Goal: Task Accomplishment & Management: Manage account settings

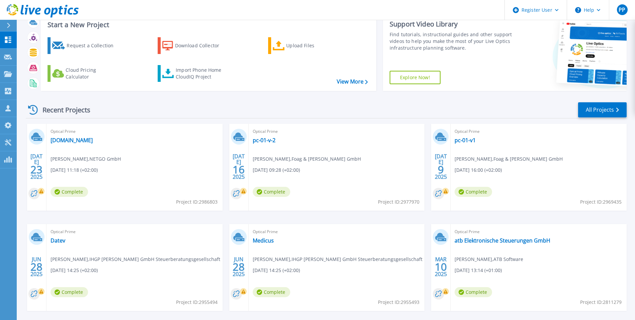
scroll to position [52, 0]
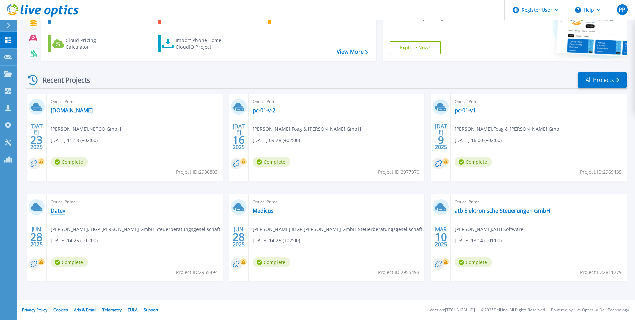
click at [56, 213] on link "Datev" at bounding box center [58, 210] width 15 height 7
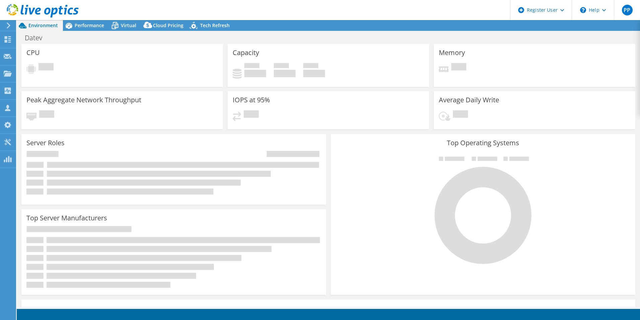
select select "USD"
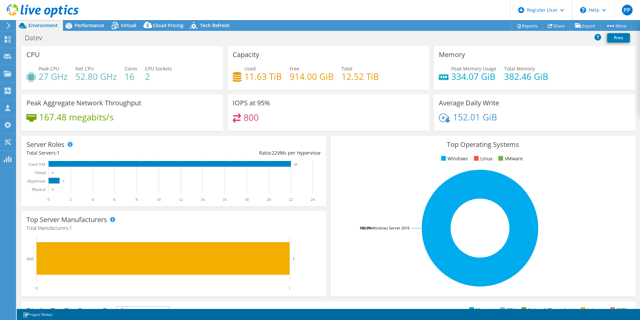
click at [4, 23] on div at bounding box center [7, 25] width 7 height 6
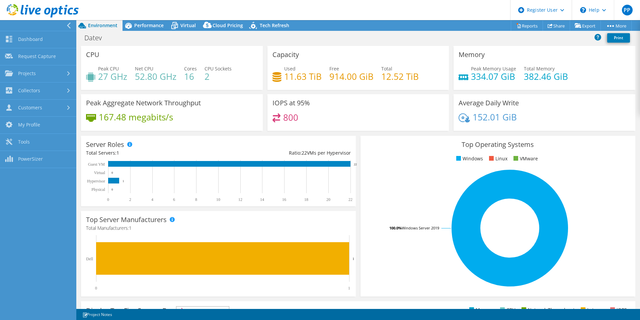
click at [67, 22] on icon at bounding box center [68, 25] width 5 height 6
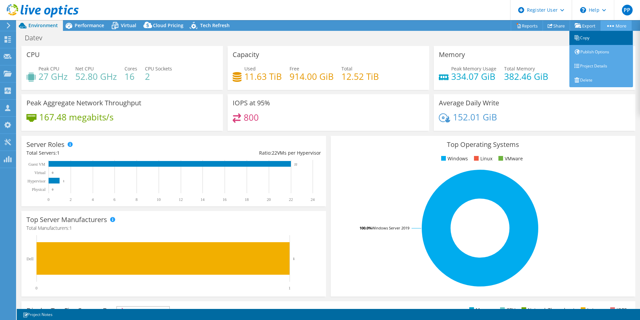
click at [587, 37] on link "Copy" at bounding box center [602, 38] width 64 height 14
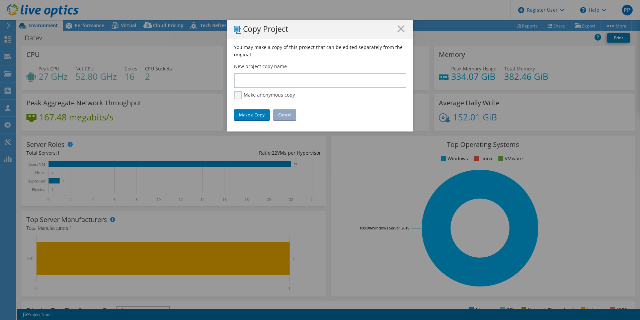
click at [238, 96] on label "Make anonymous copy" at bounding box center [264, 95] width 61 height 8
click at [0, 0] on input "Make anonymous copy" at bounding box center [0, 0] width 0 height 0
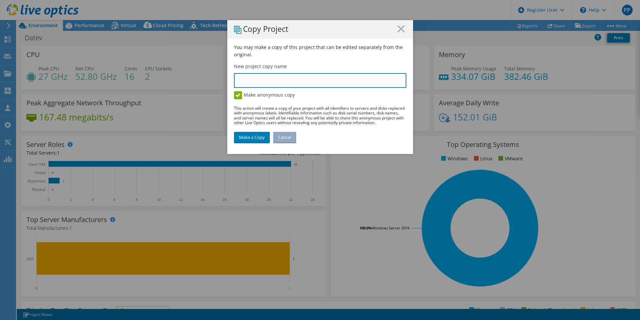
click at [273, 81] on input "text" at bounding box center [320, 80] width 173 height 15
type input "Test Environment"
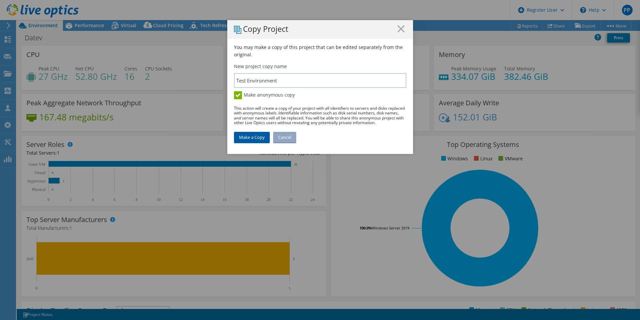
click at [246, 137] on link "Make a Copy" at bounding box center [252, 137] width 36 height 11
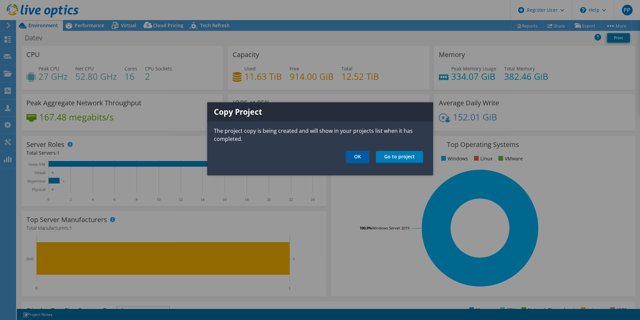
click at [359, 156] on link "OK" at bounding box center [357, 157] width 23 height 12
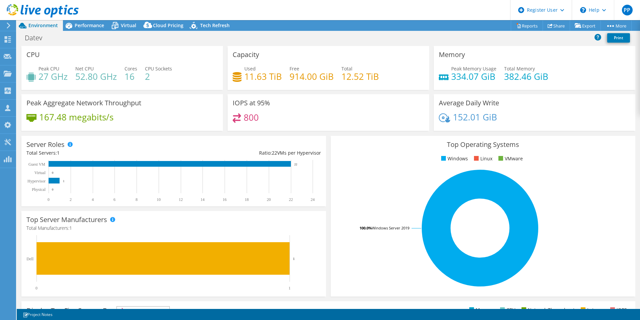
click at [45, 8] on icon at bounding box center [43, 11] width 72 height 14
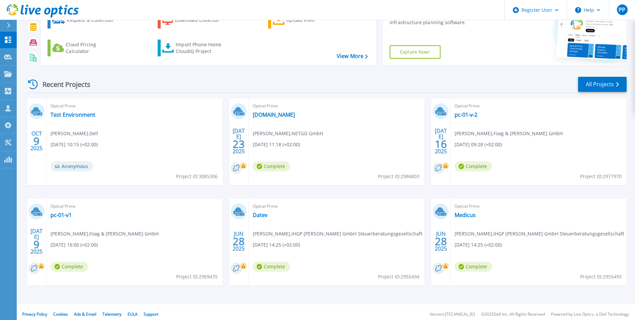
scroll to position [52, 0]
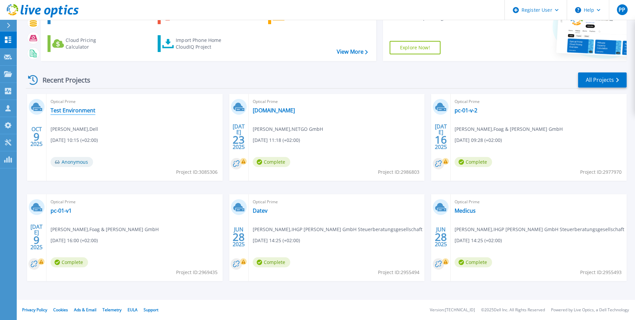
click at [78, 113] on link "Test Environment" at bounding box center [73, 110] width 45 height 7
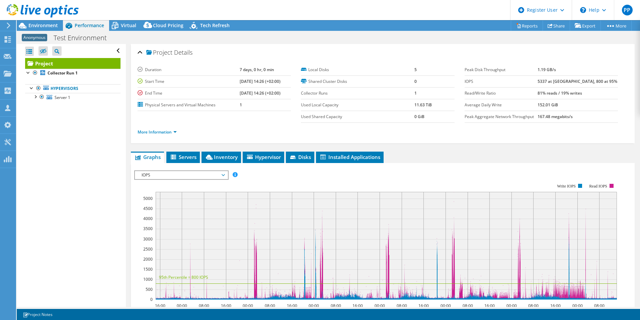
select select "USD"
click at [35, 98] on div at bounding box center [35, 96] width 7 height 7
click at [27, 73] on div at bounding box center [28, 72] width 7 height 7
click at [44, 25] on span "Environment" at bounding box center [42, 25] width 29 height 6
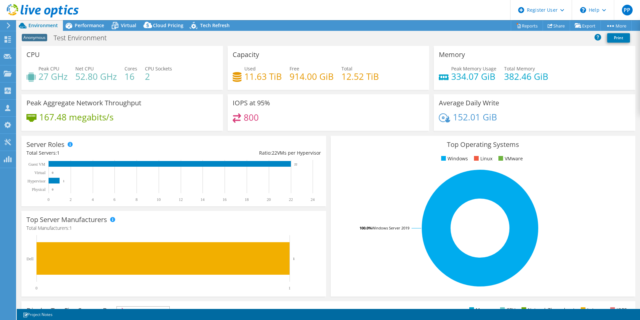
click at [40, 10] on use at bounding box center [43, 10] width 72 height 13
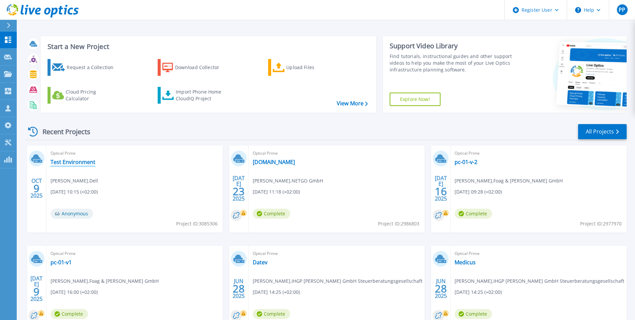
click at [70, 162] on link "Test Environment" at bounding box center [73, 161] width 45 height 7
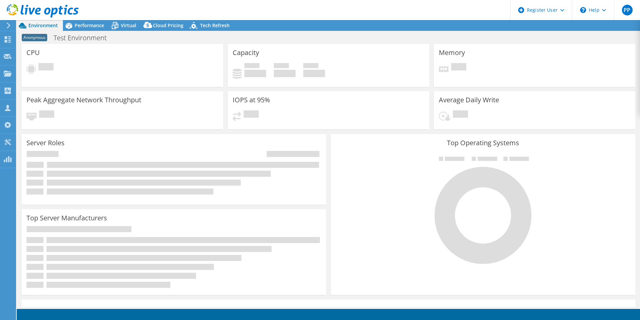
select select "USD"
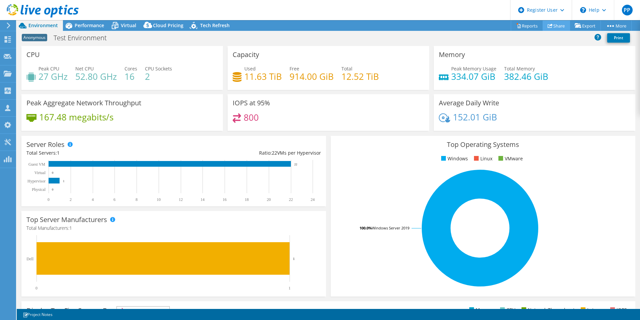
click at [551, 26] on link "Share" at bounding box center [556, 25] width 27 height 10
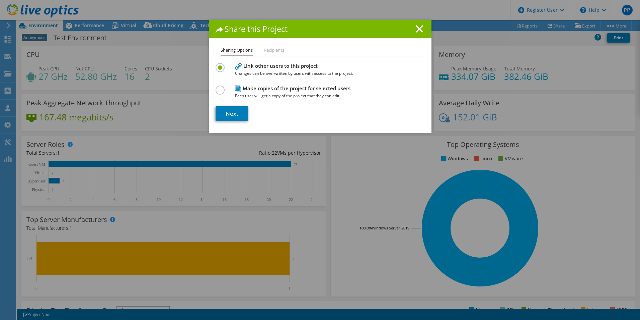
click at [272, 52] on li "Recipients" at bounding box center [274, 50] width 20 height 8
click at [240, 48] on li "Sharing Options" at bounding box center [237, 51] width 32 height 10
click at [223, 115] on link "Next" at bounding box center [232, 113] width 33 height 15
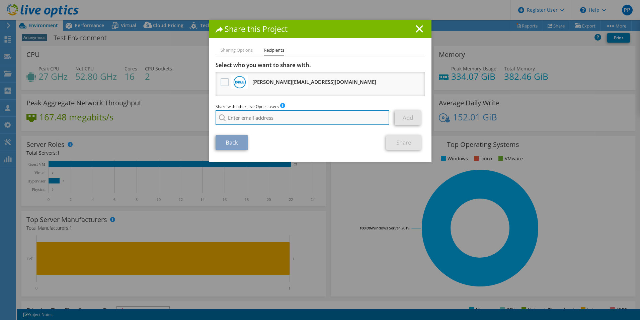
click at [256, 119] on input "search" at bounding box center [303, 117] width 174 height 15
click at [238, 134] on li "nicolai.range@ten-it.de" at bounding box center [254, 130] width 77 height 8
type input "nicolai.range@ten-it.de"
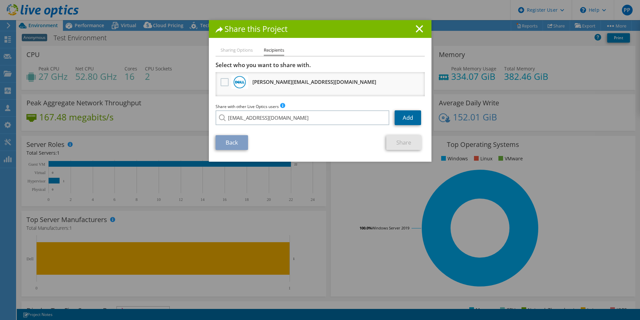
click at [405, 118] on link "Add" at bounding box center [408, 117] width 26 height 15
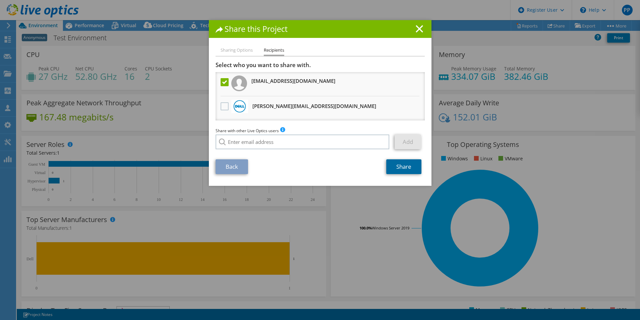
click at [402, 165] on link "Share" at bounding box center [404, 166] width 35 height 15
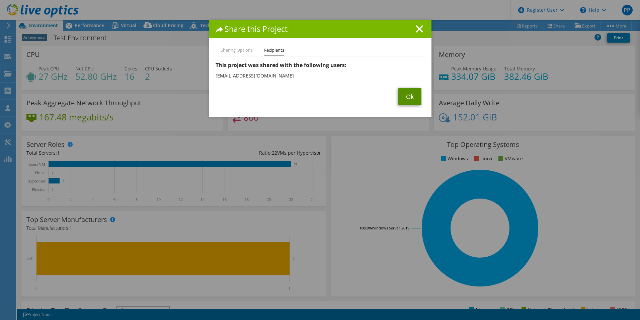
click at [414, 95] on link "Ok" at bounding box center [410, 96] width 23 height 17
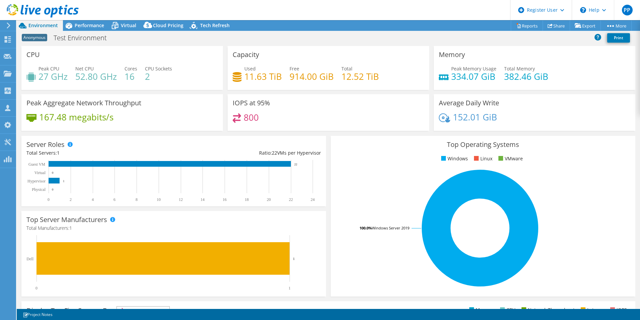
click at [38, 11] on use at bounding box center [43, 10] width 72 height 13
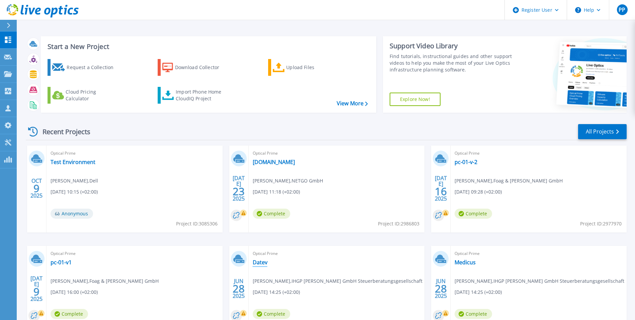
click at [261, 265] on link "Datev" at bounding box center [260, 262] width 15 height 7
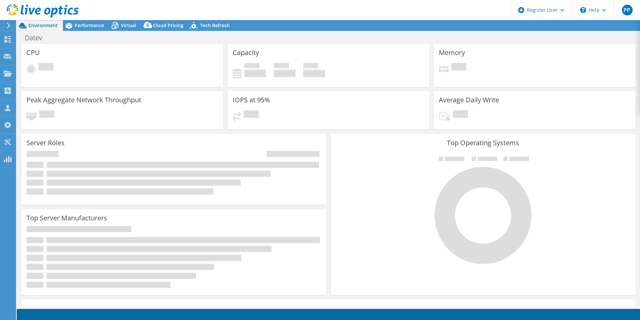
select select "USD"
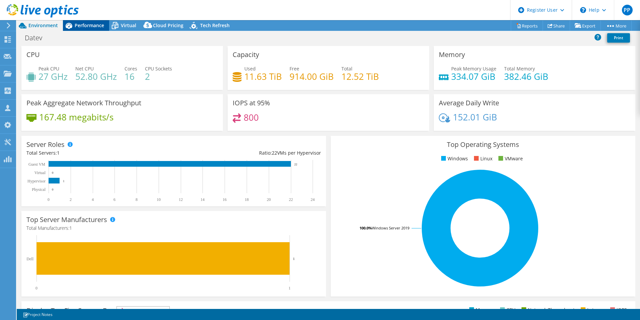
click at [85, 25] on span "Performance" at bounding box center [89, 25] width 29 height 6
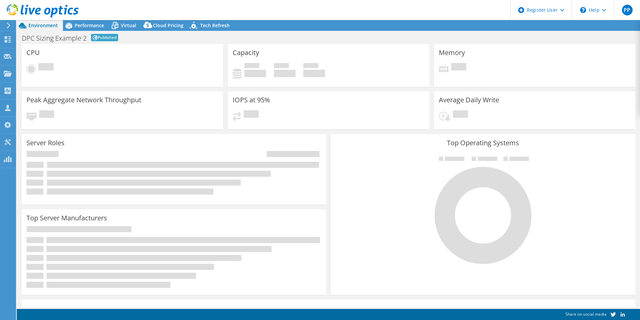
select select "EUFrankfurt"
select select "EUR"
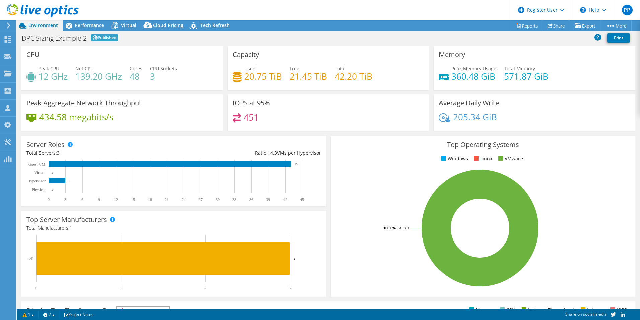
click at [497, 38] on div "DPC Sizing Example 2 Published Print" at bounding box center [329, 37] width 624 height 12
click at [498, 38] on div "DPC Sizing Example 2 Published Print" at bounding box center [329, 37] width 624 height 12
click at [620, 40] on link "Print" at bounding box center [619, 37] width 23 height 9
click at [608, 38] on link "Publish Options" at bounding box center [602, 38] width 64 height 14
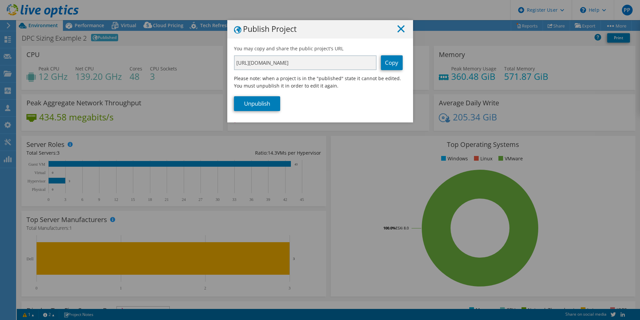
click at [398, 29] on line at bounding box center [401, 28] width 7 height 7
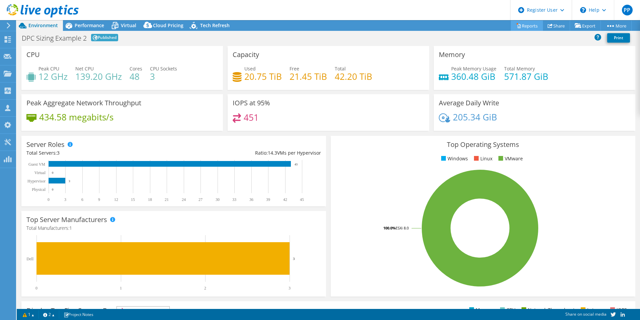
click at [526, 25] on link "Reports" at bounding box center [527, 25] width 32 height 10
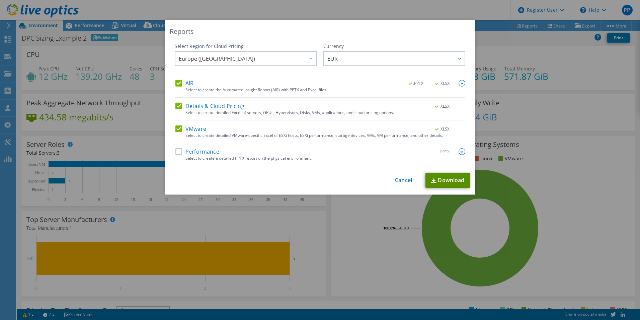
click at [444, 179] on link "Download" at bounding box center [448, 180] width 45 height 15
click at [397, 182] on link "Cancel" at bounding box center [403, 180] width 17 height 6
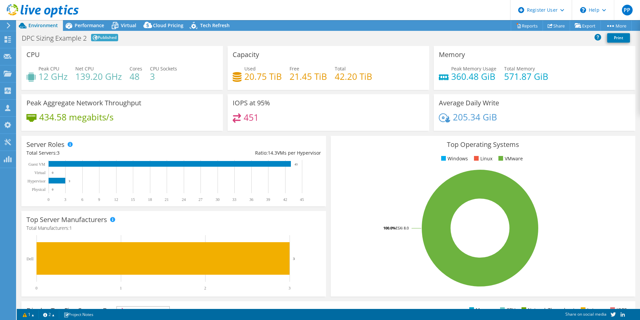
click at [145, 39] on div "DPC Sizing Example 2 Published Print" at bounding box center [329, 37] width 624 height 12
drag, startPoint x: 35, startPoint y: 39, endPoint x: 71, endPoint y: 39, distance: 36.2
click at [71, 39] on h1 "DPC Sizing Example 2" at bounding box center [54, 38] width 65 height 7
click at [503, 40] on div "DPC Sizing Example 2 Published Print" at bounding box center [329, 37] width 624 height 12
click at [517, 40] on div "DPC Sizing Example 2 Published Print" at bounding box center [329, 37] width 624 height 12
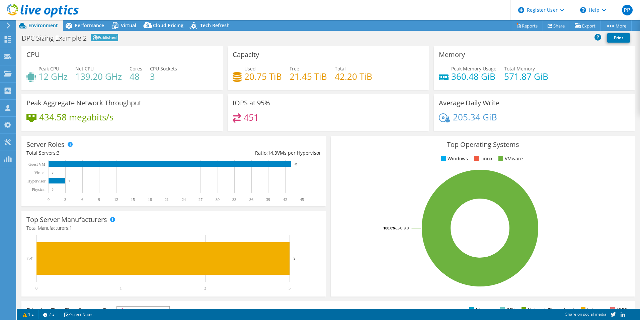
click at [245, 37] on div "DPC Sizing Example 2 Published Print" at bounding box center [329, 37] width 624 height 12
click at [522, 25] on link "Reports" at bounding box center [527, 25] width 32 height 10
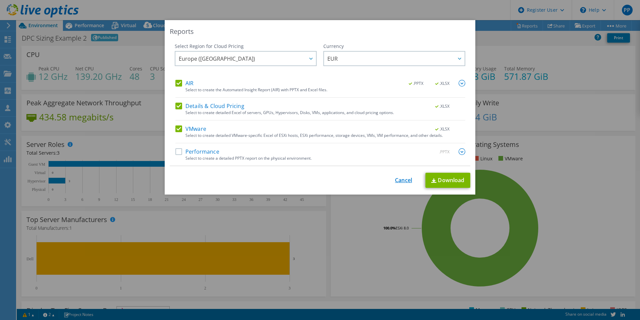
click at [403, 180] on link "Cancel" at bounding box center [403, 180] width 17 height 6
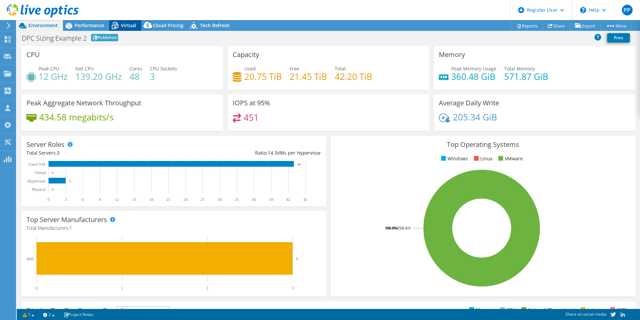
click at [133, 24] on span "Virtual" at bounding box center [128, 25] width 15 height 6
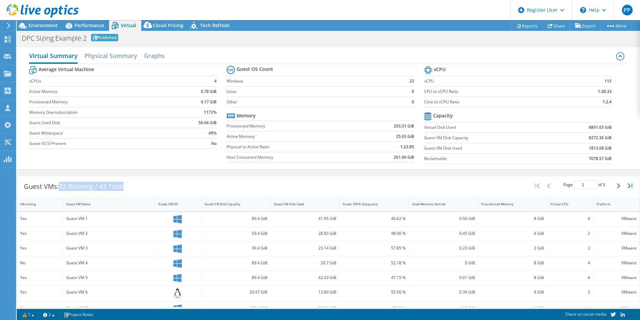
drag, startPoint x: 61, startPoint y: 187, endPoint x: 143, endPoint y: 186, distance: 82.1
click at [143, 186] on div "Guest VMs: 32 Running / 43 Total Page 1 of 3 5 rows 10 rows 20 rows 25 rows 50 …" at bounding box center [328, 186] width 623 height 21
click at [134, 186] on div "Guest VMs: 32 Running / 43 Total Page 1 of 3 5 rows 10 rows 20 rows 25 rows 50 …" at bounding box center [328, 186] width 623 height 21
drag, startPoint x: 130, startPoint y: 185, endPoint x: 101, endPoint y: 185, distance: 28.8
click at [101, 185] on div "Guest VMs: 32 Running / 43 Total" at bounding box center [73, 186] width 113 height 21
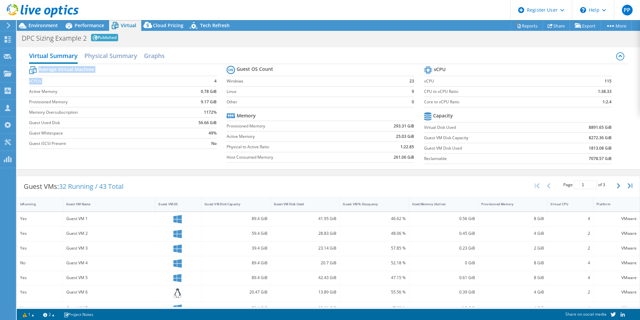
drag, startPoint x: 212, startPoint y: 80, endPoint x: 221, endPoint y: 81, distance: 9.1
click at [221, 81] on section "Average Virtual Machine vCPUs 4 Active Memory 0.78 GiB Provisioned Memory 9.17 …" at bounding box center [128, 108] width 198 height 88
drag, startPoint x: 45, startPoint y: 68, endPoint x: 97, endPoint y: 70, distance: 52.6
click at [97, 70] on tr "Average Virtual Machine" at bounding box center [123, 70] width 188 height 12
drag, startPoint x: 431, startPoint y: 99, endPoint x: 543, endPoint y: 105, distance: 112.4
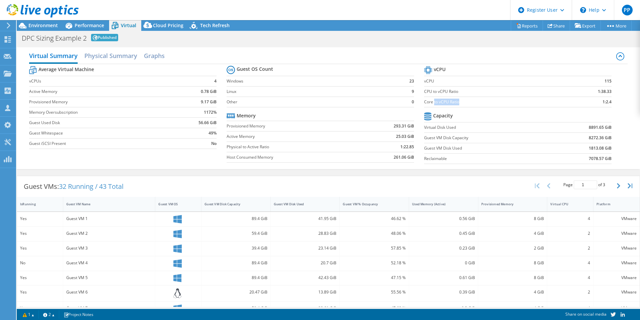
click at [543, 105] on td "Core to vCPU Ratio" at bounding box center [493, 101] width 138 height 10
drag, startPoint x: 69, startPoint y: 103, endPoint x: 212, endPoint y: 101, distance: 143.4
click at [212, 101] on tr "Provisioned Memory 9.17 GiB" at bounding box center [123, 101] width 188 height 10
drag, startPoint x: 49, startPoint y: 121, endPoint x: 63, endPoint y: 121, distance: 14.1
click at [63, 121] on label "Guest Used Disk" at bounding box center [102, 122] width 147 height 7
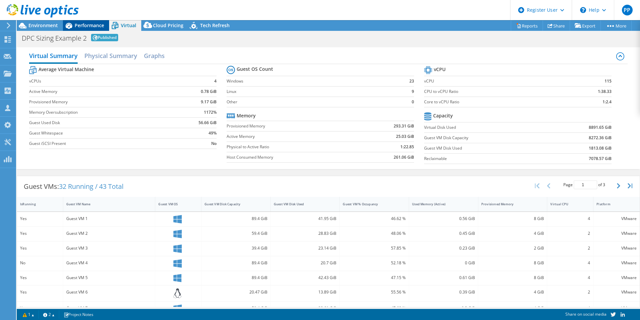
click at [82, 23] on span "Performance" at bounding box center [89, 25] width 29 height 6
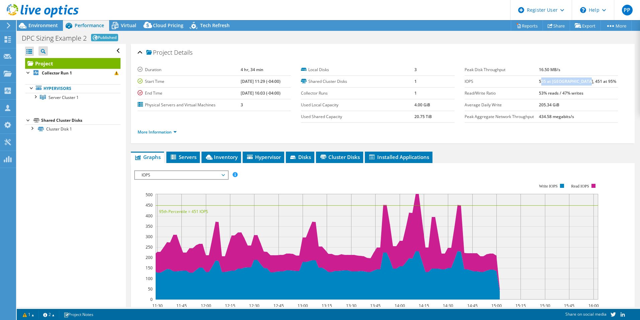
drag, startPoint x: 556, startPoint y: 82, endPoint x: 599, endPoint y: 80, distance: 42.6
click at [599, 80] on b "505 at [GEOGRAPHIC_DATA], 451 at 95%" at bounding box center [577, 81] width 77 height 6
drag, startPoint x: 559, startPoint y: 95, endPoint x: 608, endPoint y: 91, distance: 48.7
click at [608, 91] on td "53% reads / 47% writes" at bounding box center [578, 93] width 79 height 12
click at [177, 132] on link "More Information" at bounding box center [157, 132] width 39 height 6
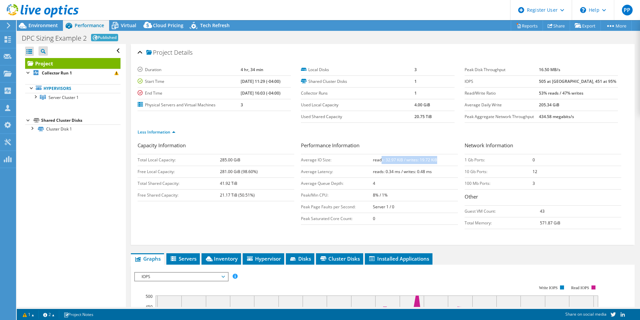
drag, startPoint x: 379, startPoint y: 162, endPoint x: 439, endPoint y: 160, distance: 60.7
click at [439, 160] on td "reads: 32.97 KiB / writes: 19.72 KiB" at bounding box center [415, 160] width 85 height 12
drag, startPoint x: 554, startPoint y: 95, endPoint x: 596, endPoint y: 93, distance: 42.2
click at [596, 93] on tr "Read/Write Ratio 53% reads / 47% writes" at bounding box center [541, 93] width 153 height 12
drag, startPoint x: 367, startPoint y: 159, endPoint x: 401, endPoint y: 159, distance: 33.5
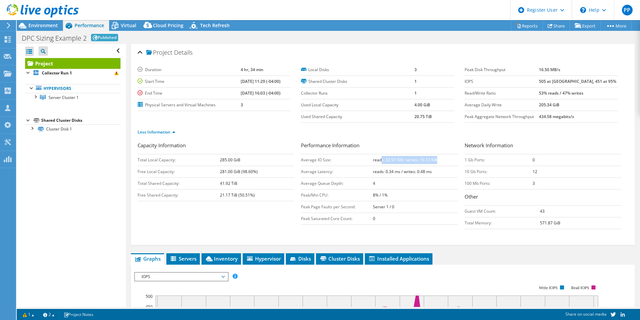
click at [401, 159] on tr "Average IO Size: reads: 32.97 KiB / writes: 19.72 KiB" at bounding box center [379, 160] width 157 height 12
